Goal: Complete application form

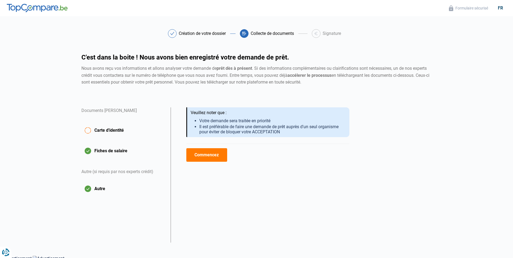
click at [102, 130] on span "Carte d'identité" at bounding box center [108, 130] width 29 height 6
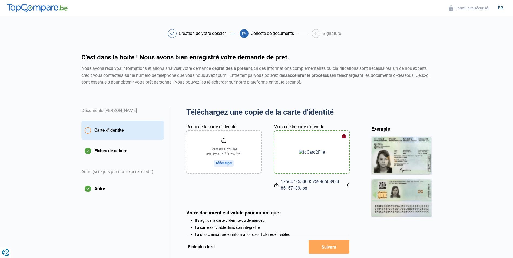
click at [224, 162] on input "Recto de la carte d'identité" at bounding box center [223, 152] width 75 height 42
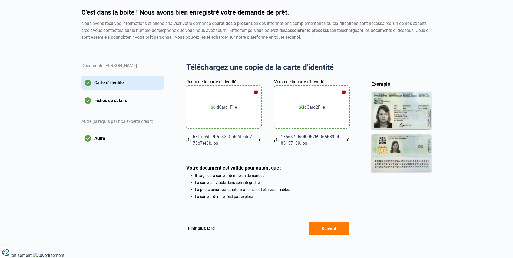
scroll to position [46, 0]
click at [323, 228] on button "Suivant" at bounding box center [328, 229] width 41 height 14
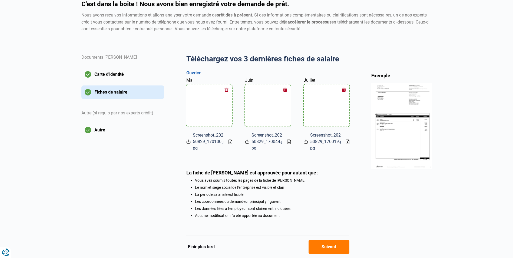
scroll to position [54, 0]
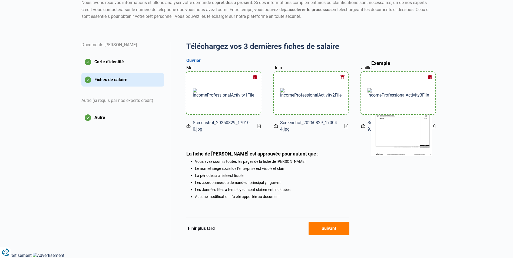
click at [329, 230] on button "Suivant" at bounding box center [328, 229] width 41 height 14
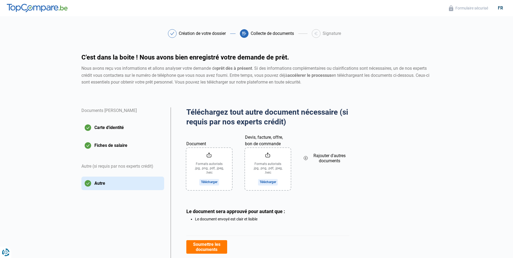
click at [214, 177] on input "Document" at bounding box center [209, 169] width 46 height 42
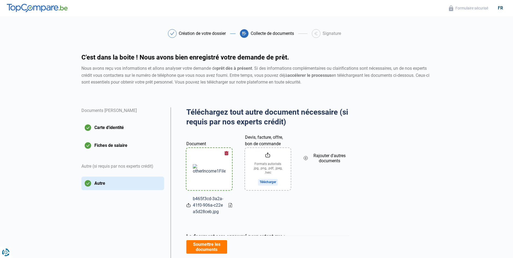
click at [268, 182] on input "Devis, facture, offre, bon de commande" at bounding box center [268, 169] width 46 height 42
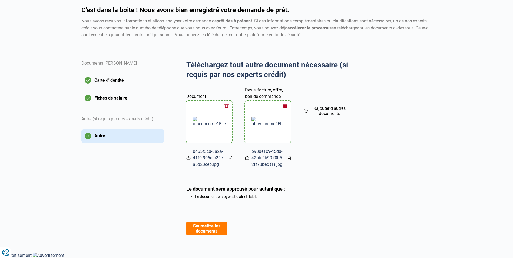
click at [208, 230] on button "Soumettre les documents" at bounding box center [206, 229] width 41 height 14
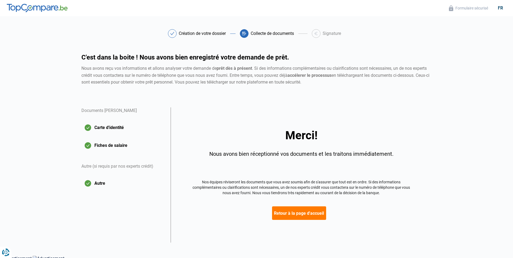
click at [299, 212] on button "Retour à la page d'accueil" at bounding box center [299, 213] width 54 height 14
